Goal: Information Seeking & Learning: Find specific fact

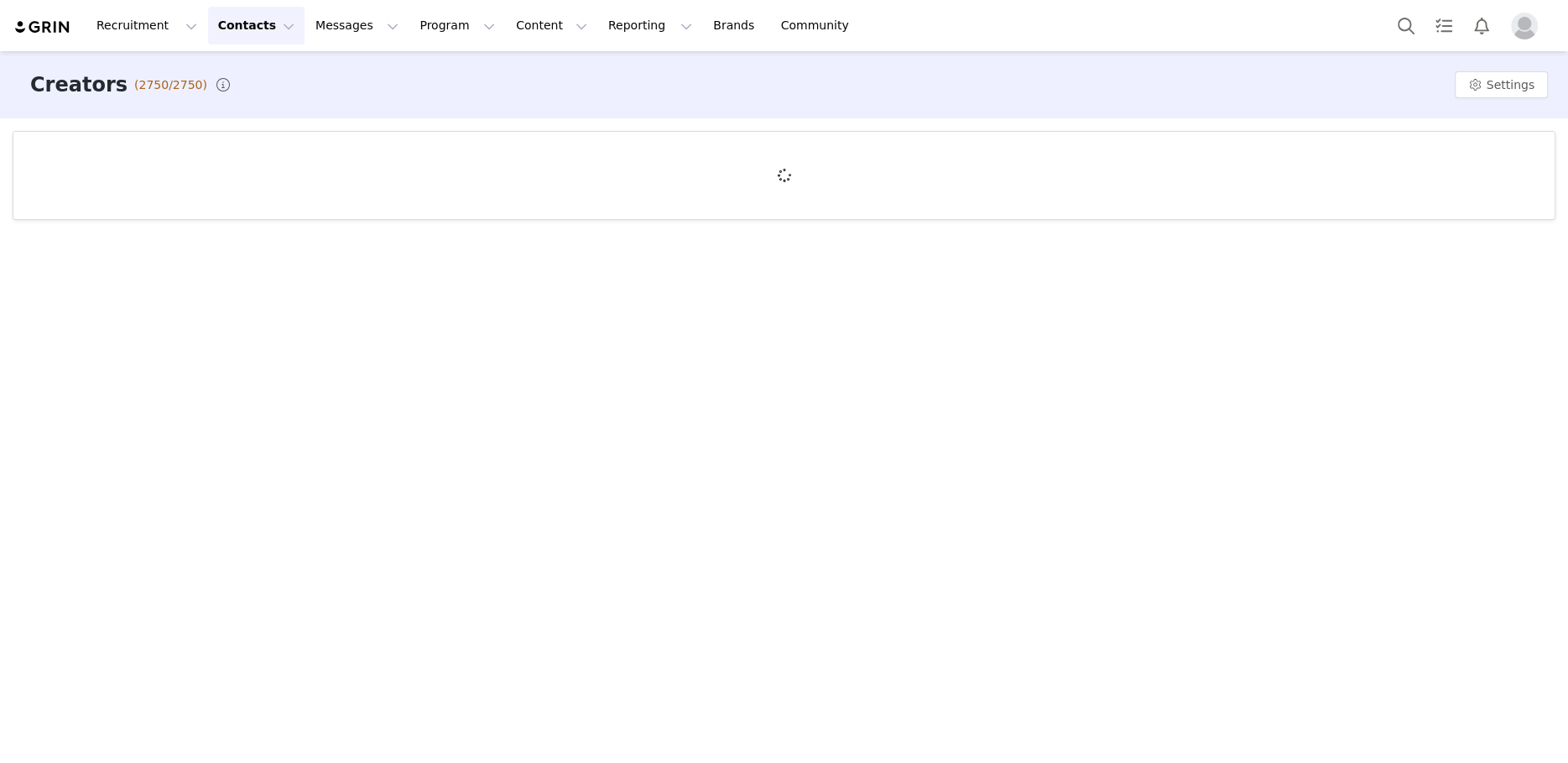
click at [1394, 50] on div "Recruitment Recruitment Creator Search Curated Lists Landing Pages Web Extensio…" at bounding box center [784, 26] width 1568 height 51
click at [1396, 33] on button "Search" at bounding box center [1406, 26] width 37 height 38
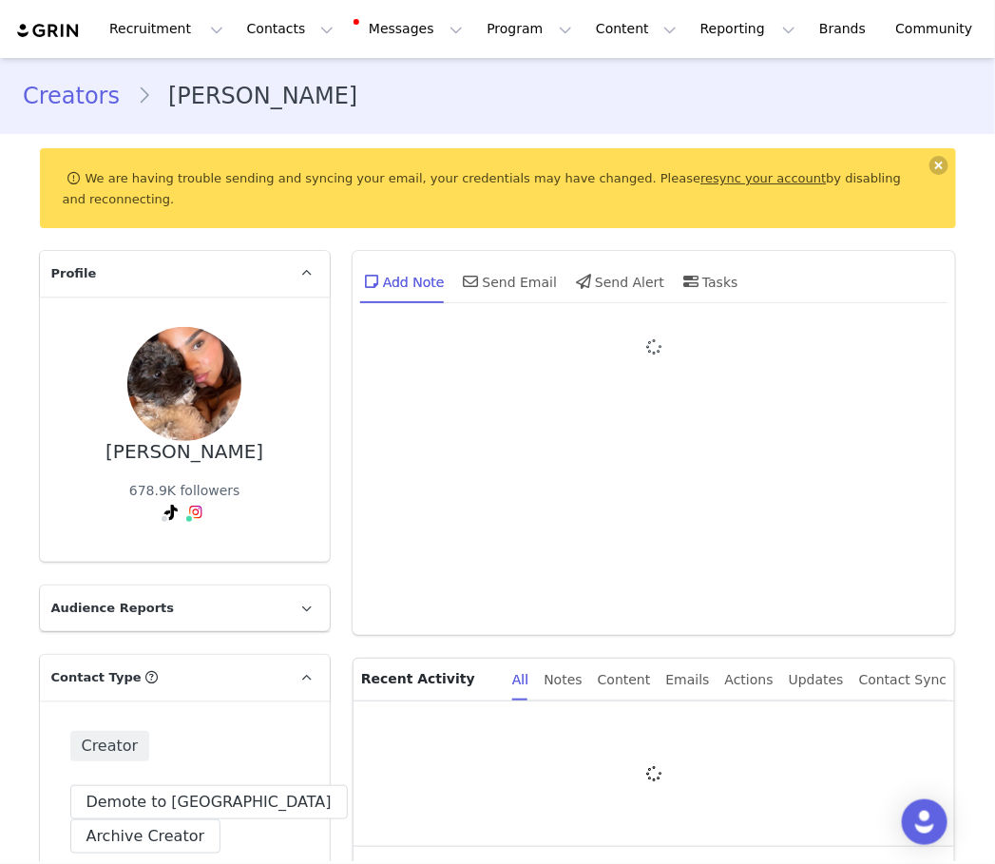
type input "+1 ([GEOGRAPHIC_DATA])"
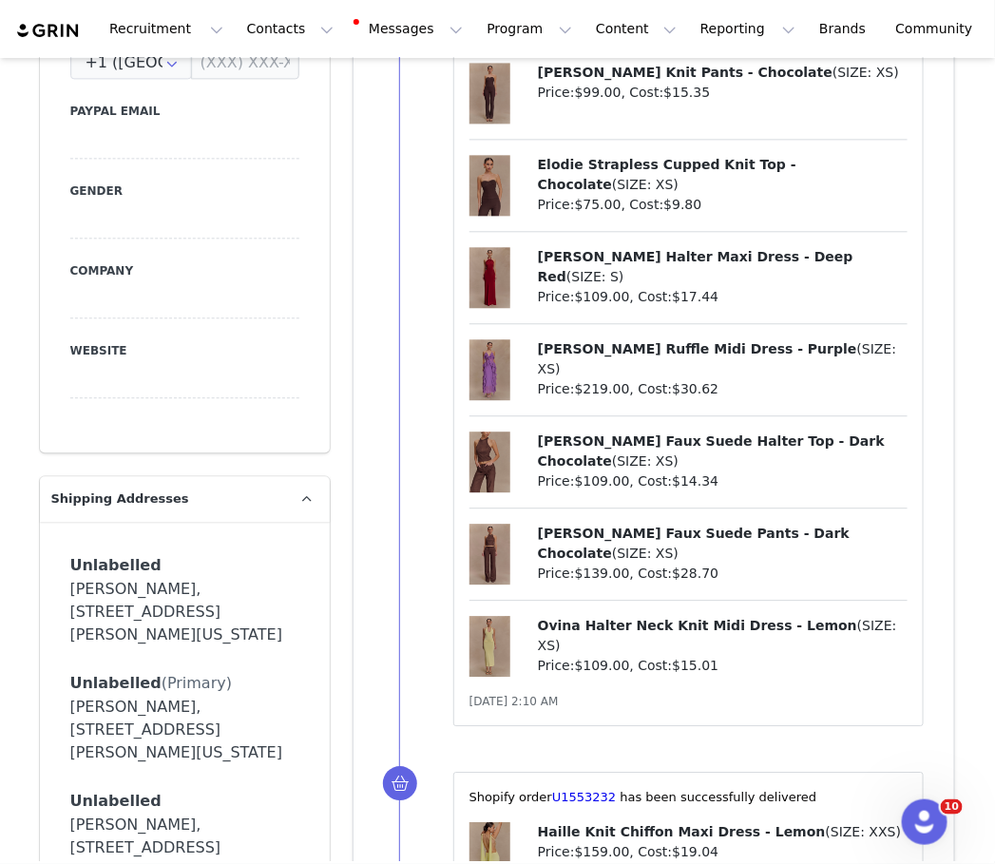
scroll to position [1397, 0]
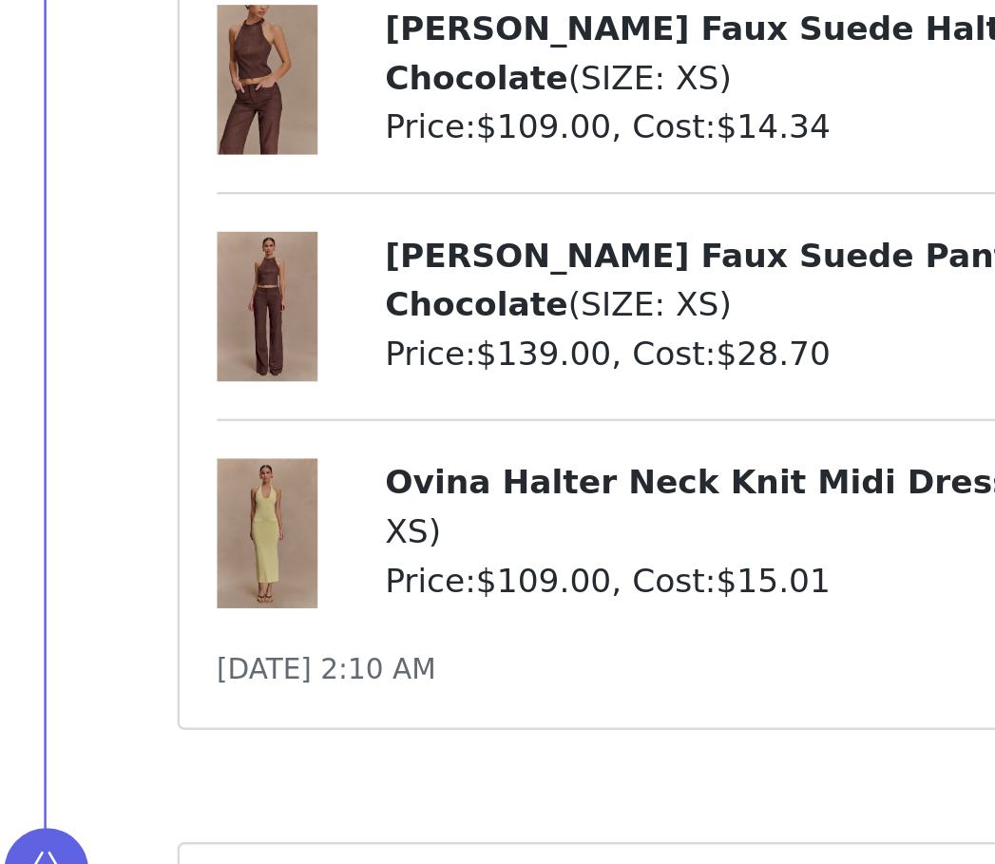
click at [620, 416] on span "Ovina Halter Neck Knit Midi Dress - Lemon" at bounding box center [697, 423] width 319 height 15
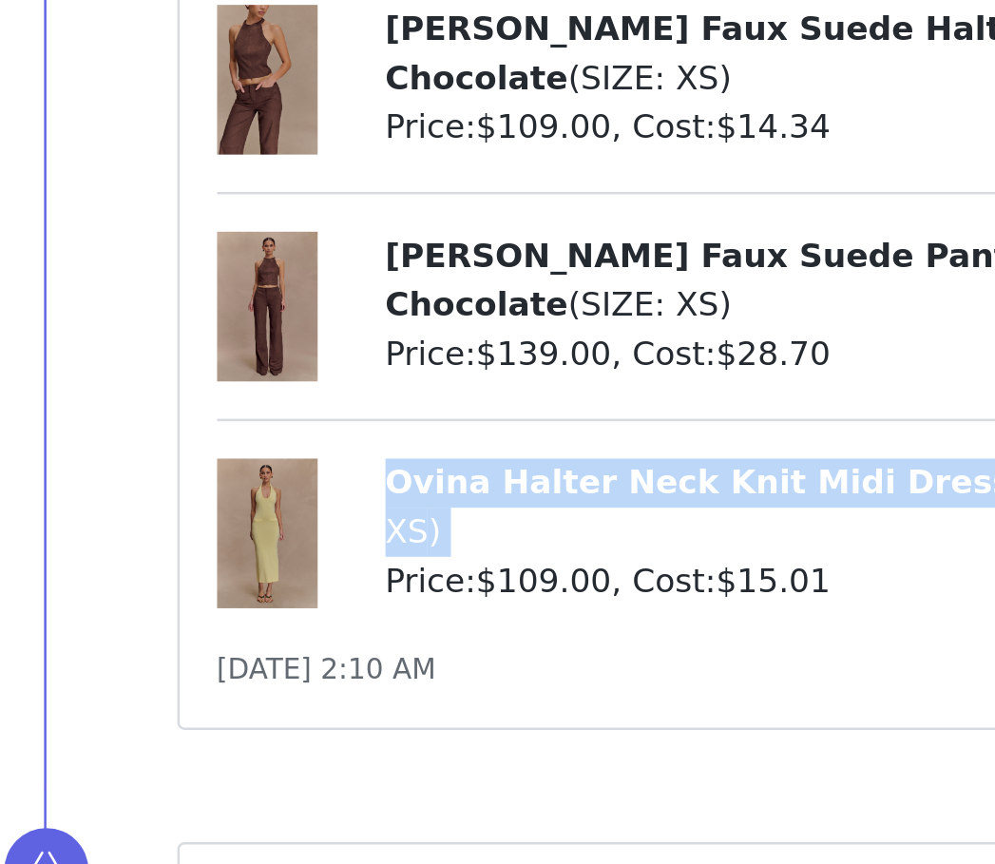
copy p "Ovina Halter Neck Knit Midi Dress - Lemon ( SIZE: XS )"
